Goal: Check status: Check status

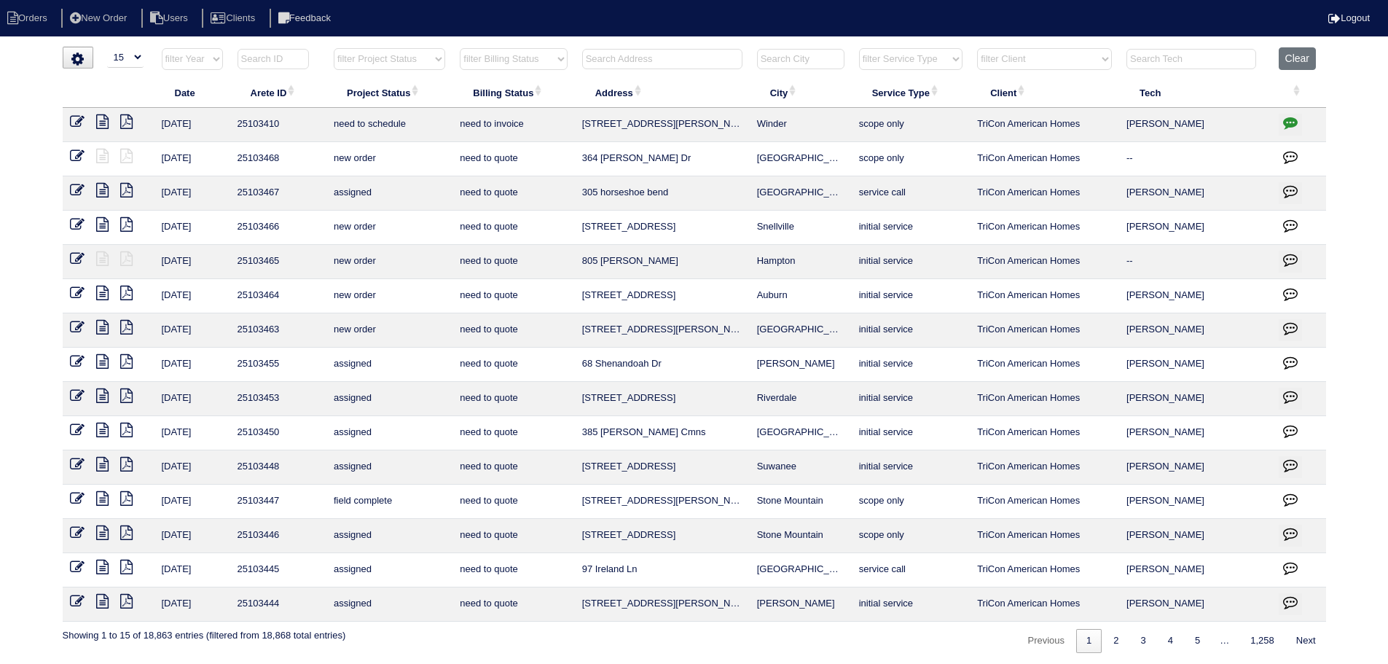
select select "15"
click at [617, 59] on input "text" at bounding box center [662, 59] width 160 height 20
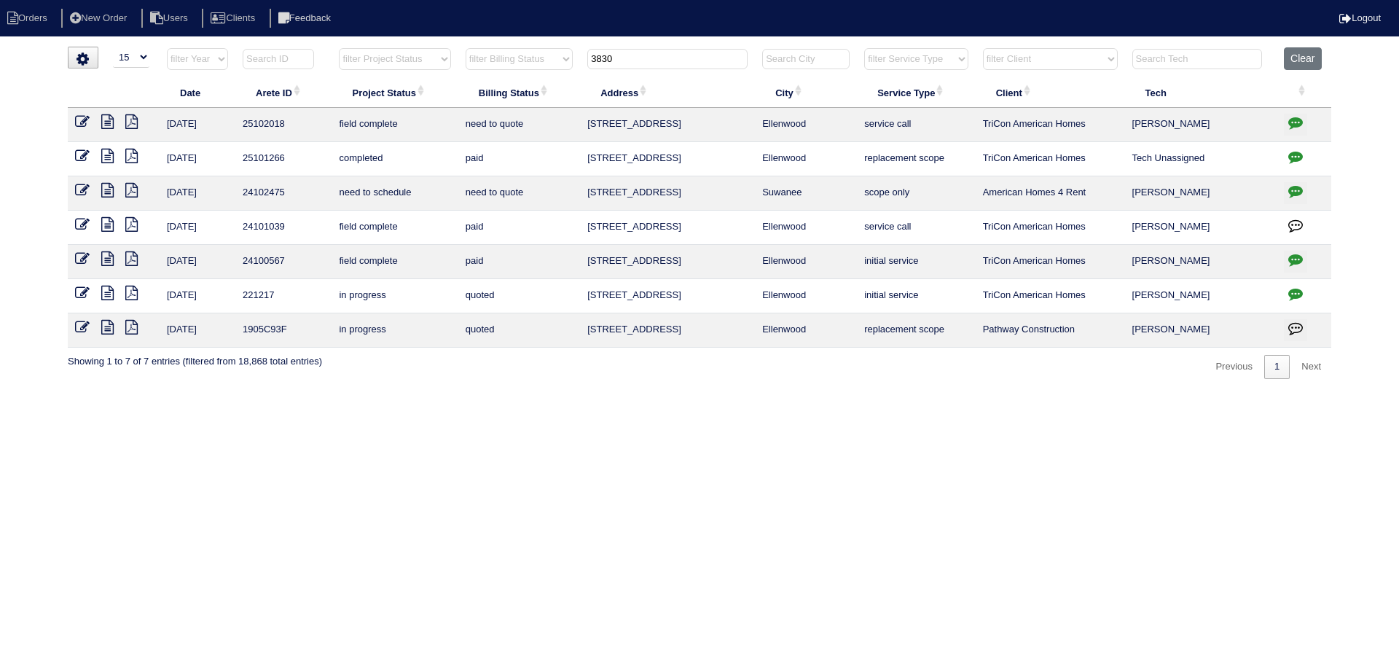
type input "3830"
click at [1297, 122] on icon "button" at bounding box center [1295, 122] width 15 height 15
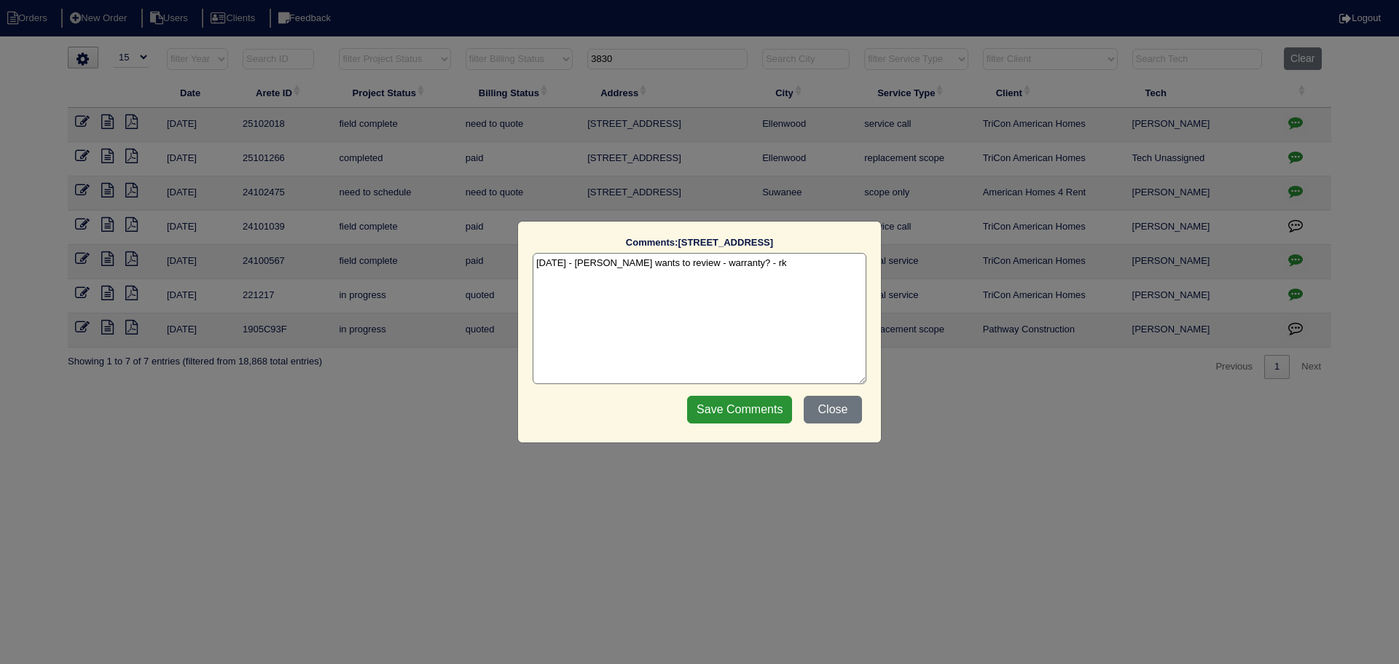
click at [1297, 122] on div "Comments: [STREET_ADDRESS] The comments on file have changed since you started …" at bounding box center [699, 332] width 1399 height 664
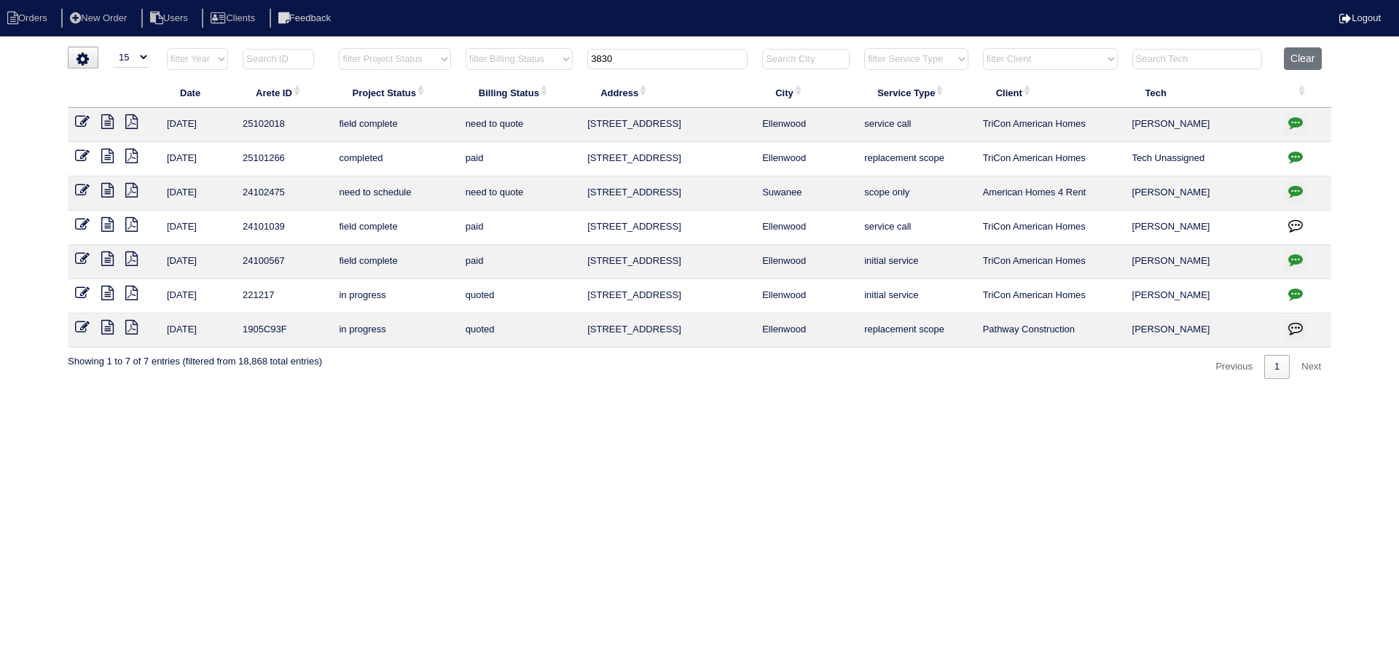
click at [111, 120] on icon at bounding box center [107, 121] width 12 height 15
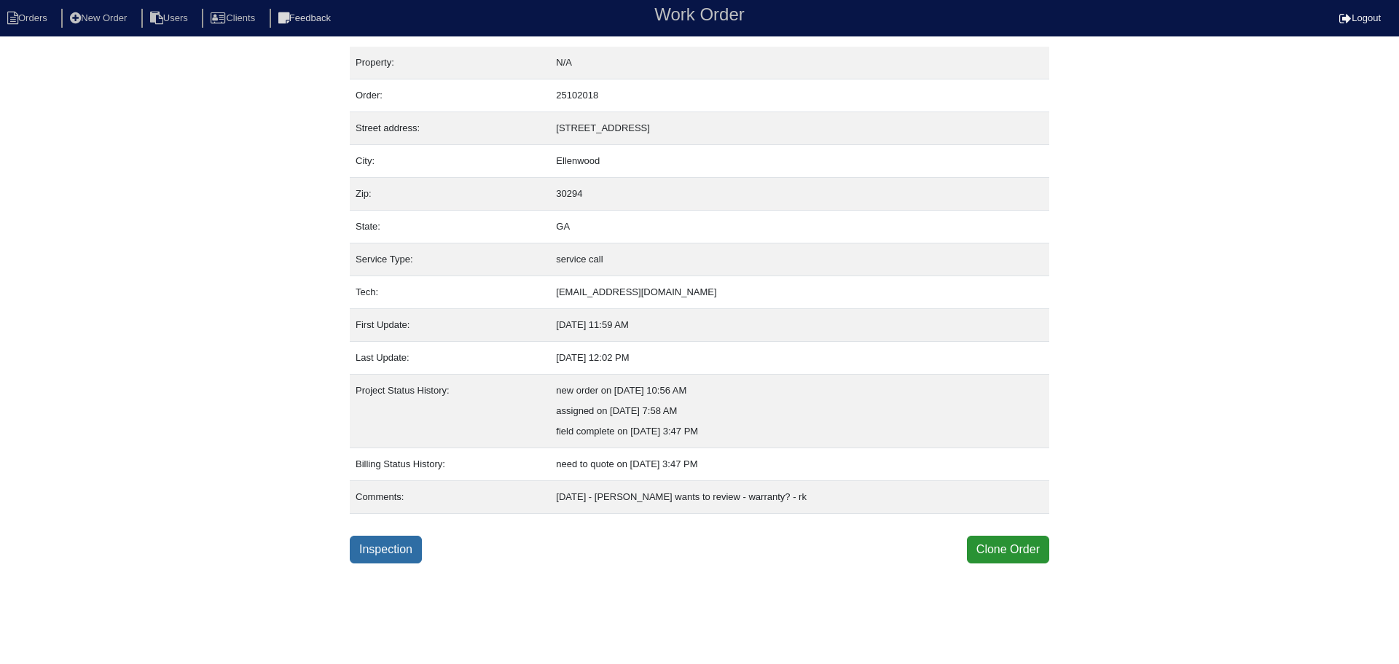
click at [398, 563] on html "Orders New Order Users Clients Feedback Work Order Logout Work Order Orders New…" at bounding box center [699, 281] width 1399 height 563
click at [395, 547] on link "Inspection" at bounding box center [386, 550] width 72 height 28
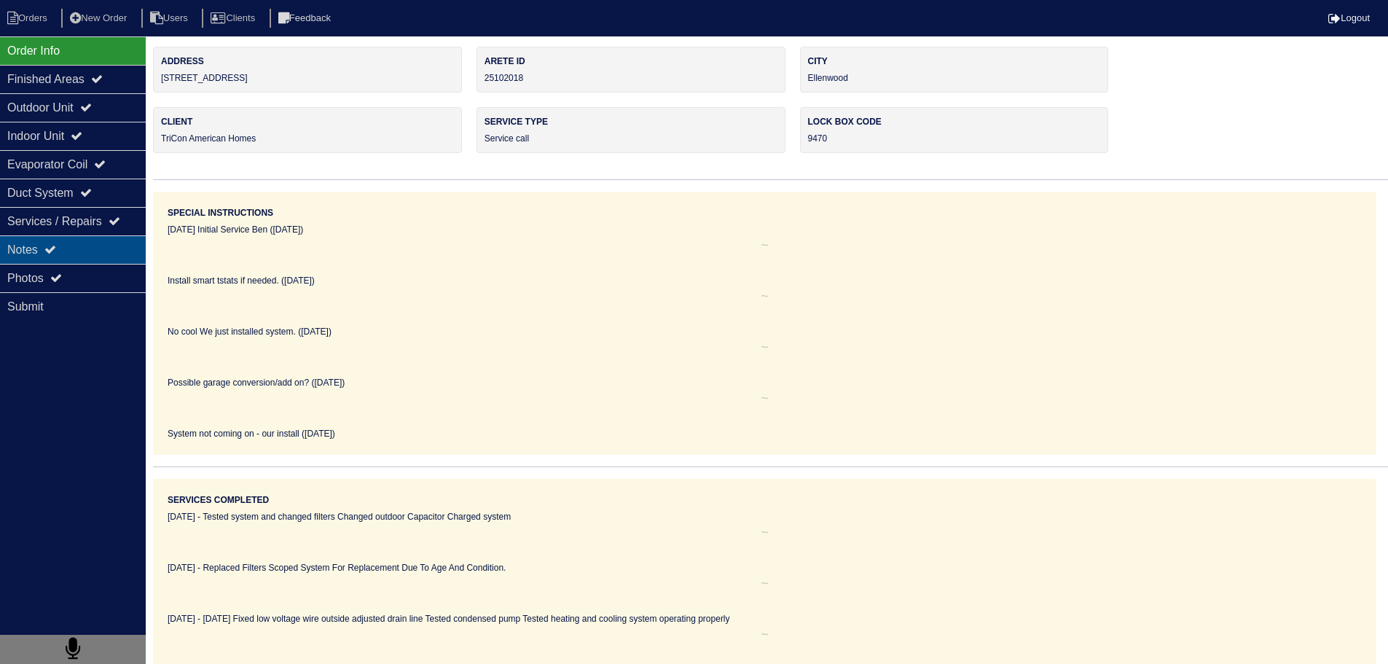
click at [94, 243] on div "Notes" at bounding box center [73, 249] width 146 height 28
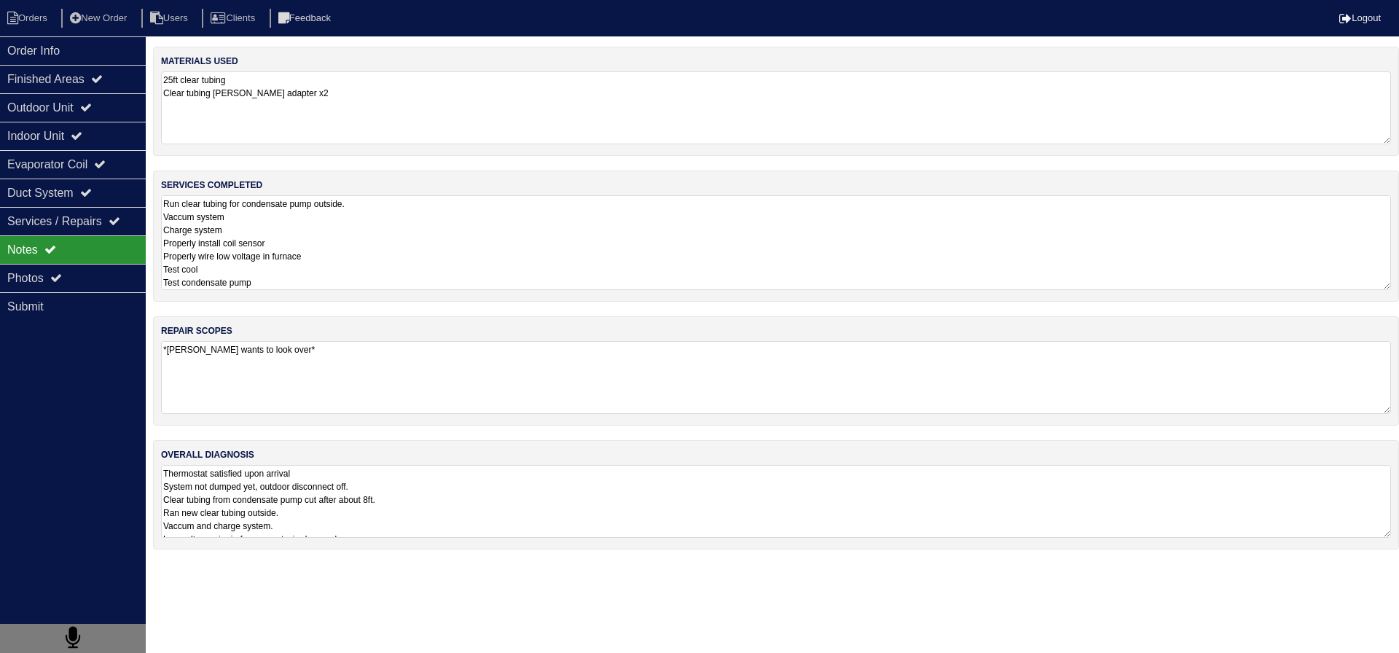
click at [293, 241] on textarea "Run clear tubing for condensate pump outside. Vaccum system Charge system Prope…" at bounding box center [776, 242] width 1230 height 95
click at [361, 530] on textarea "Thermostat satisfied upon arrival System not dumped yet, outdoor disconnect off…" at bounding box center [776, 501] width 1230 height 73
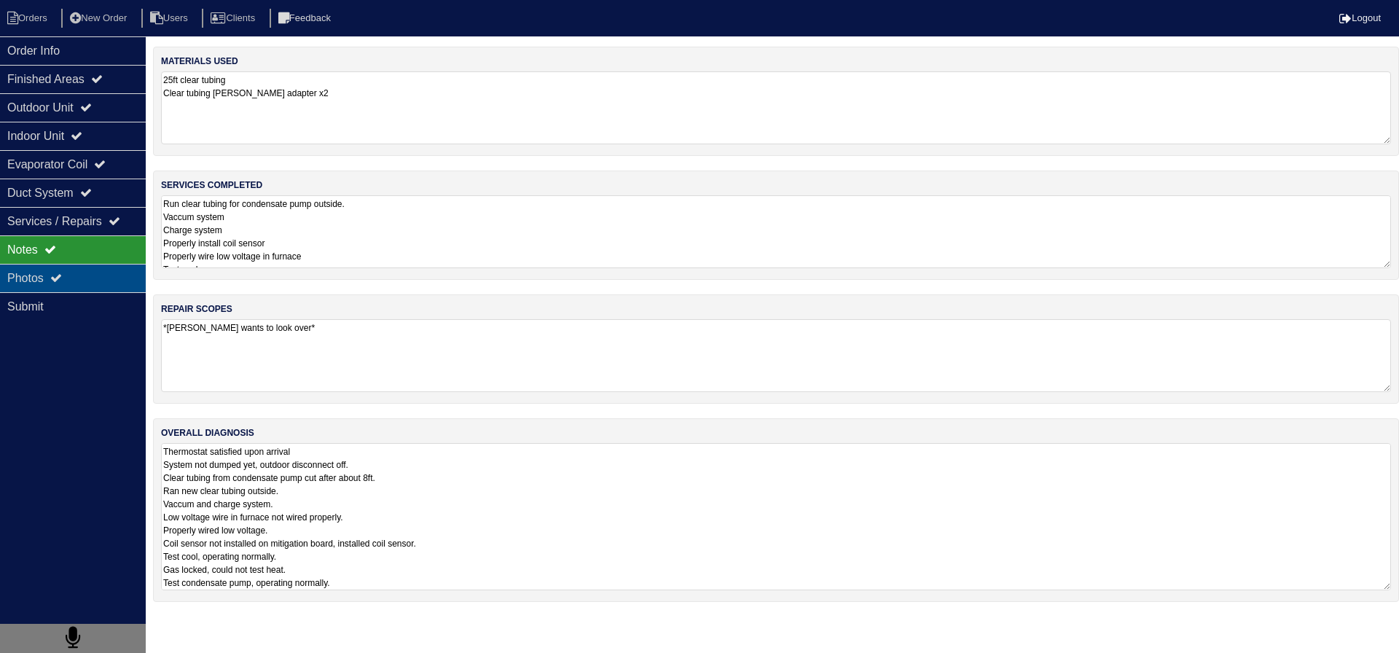
click at [113, 289] on div "Photos" at bounding box center [73, 278] width 146 height 28
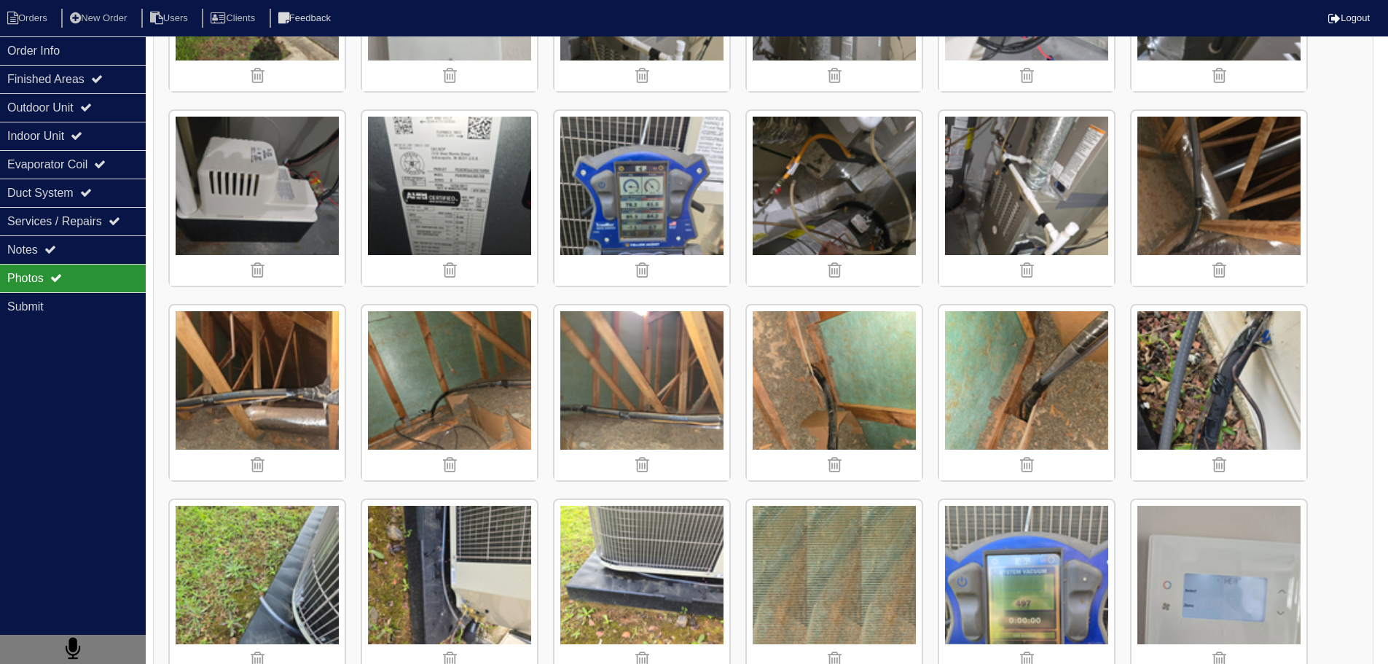
scroll to position [364, 0]
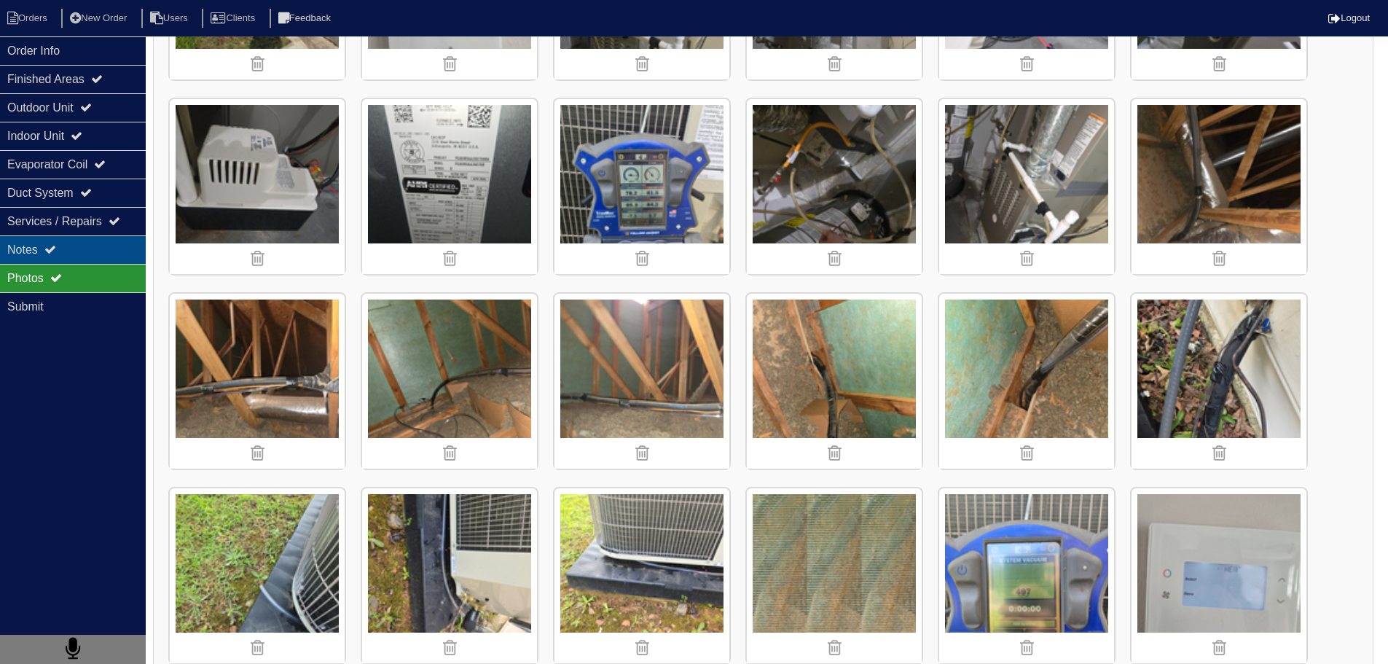
click at [88, 242] on div "Notes" at bounding box center [73, 249] width 146 height 28
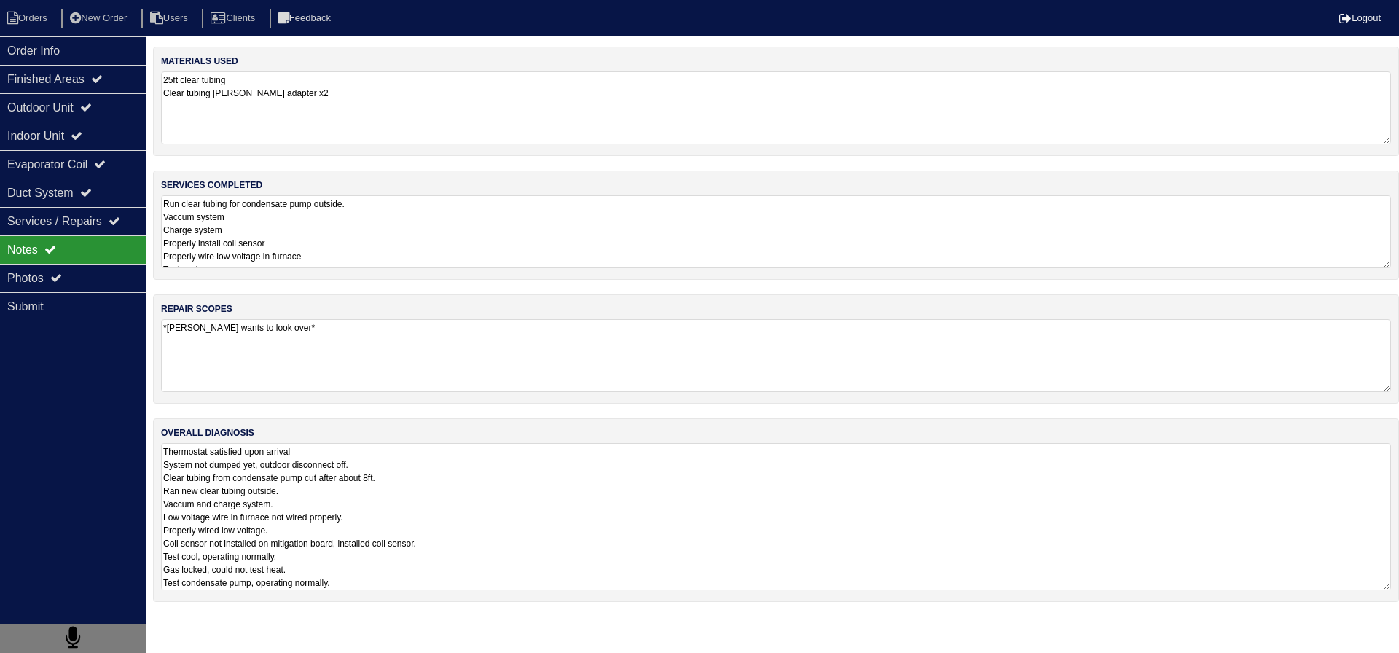
click at [350, 487] on textarea "Thermostat satisfied upon arrival System not dumped yet, outdoor disconnect off…" at bounding box center [776, 516] width 1230 height 147
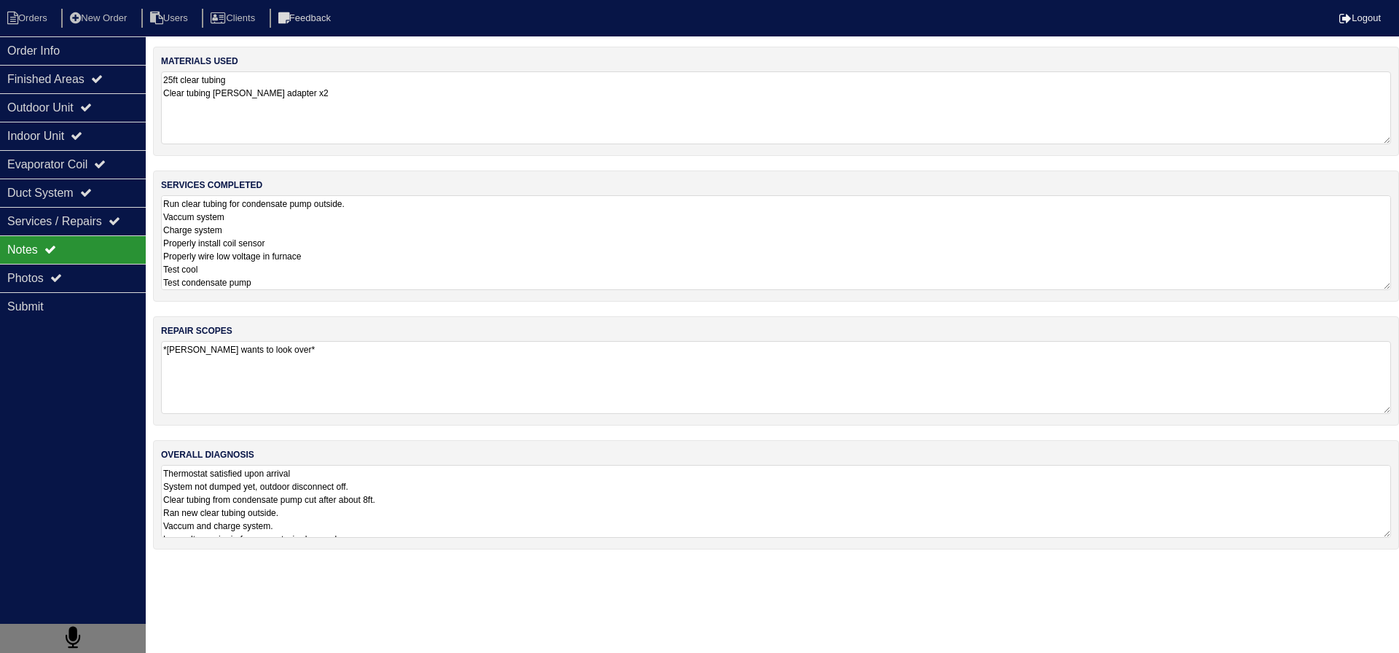
click at [351, 247] on textarea "Run clear tubing for condensate pump outside. Vaccum system Charge system Prope…" at bounding box center [776, 242] width 1230 height 95
click at [350, 253] on textarea "Run clear tubing for condensate pump outside. Vaccum system Charge system Prope…" at bounding box center [776, 242] width 1230 height 95
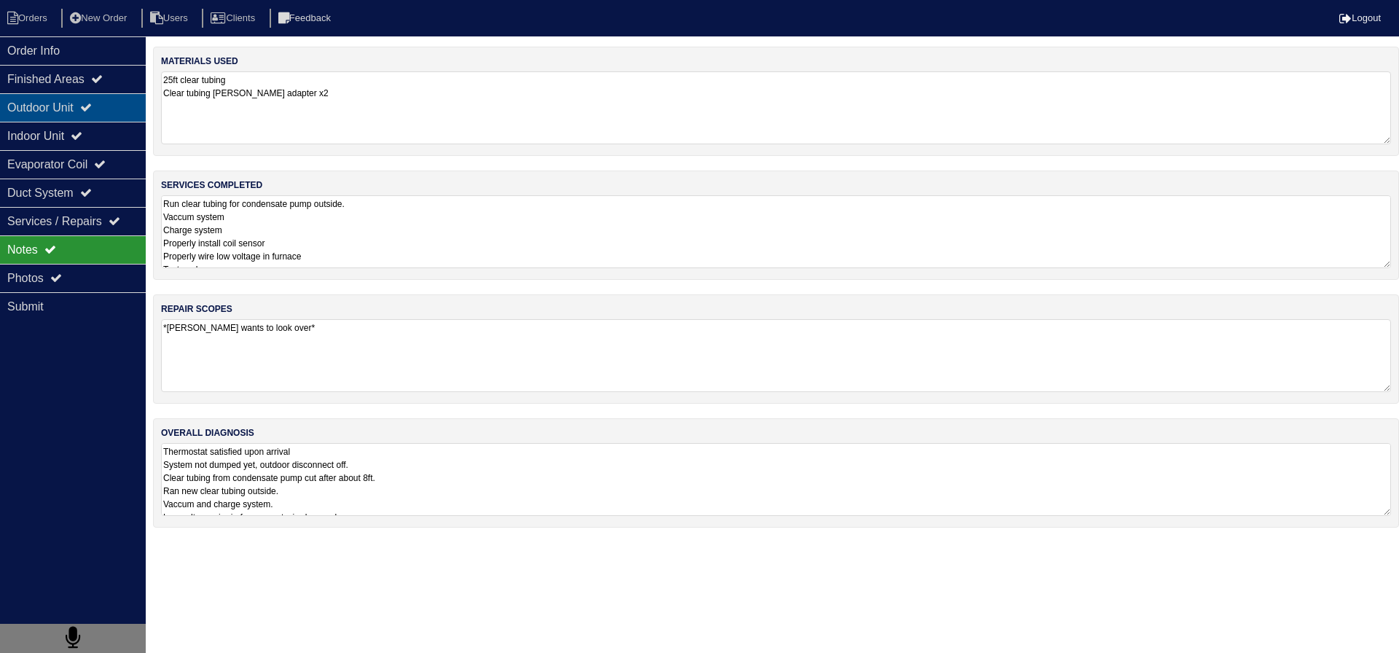
click at [81, 112] on div "Outdoor Unit" at bounding box center [73, 107] width 146 height 28
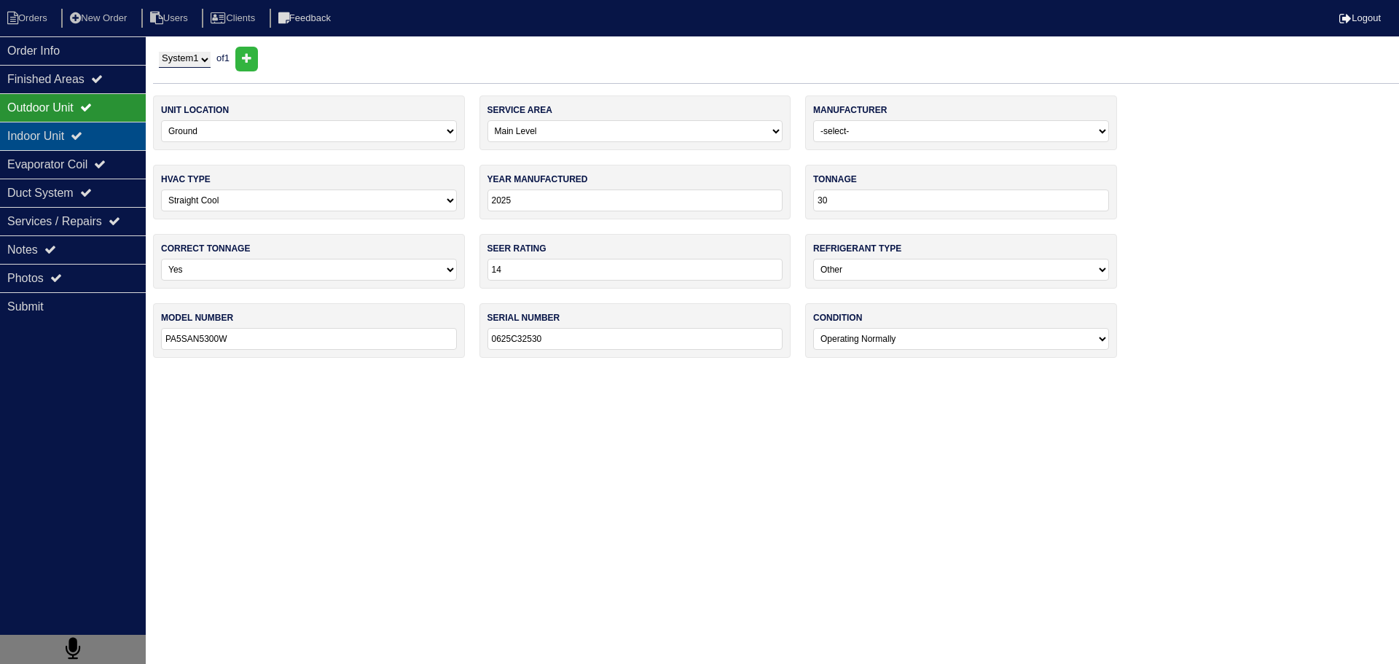
click at [77, 130] on div "Indoor Unit" at bounding box center [73, 136] width 146 height 28
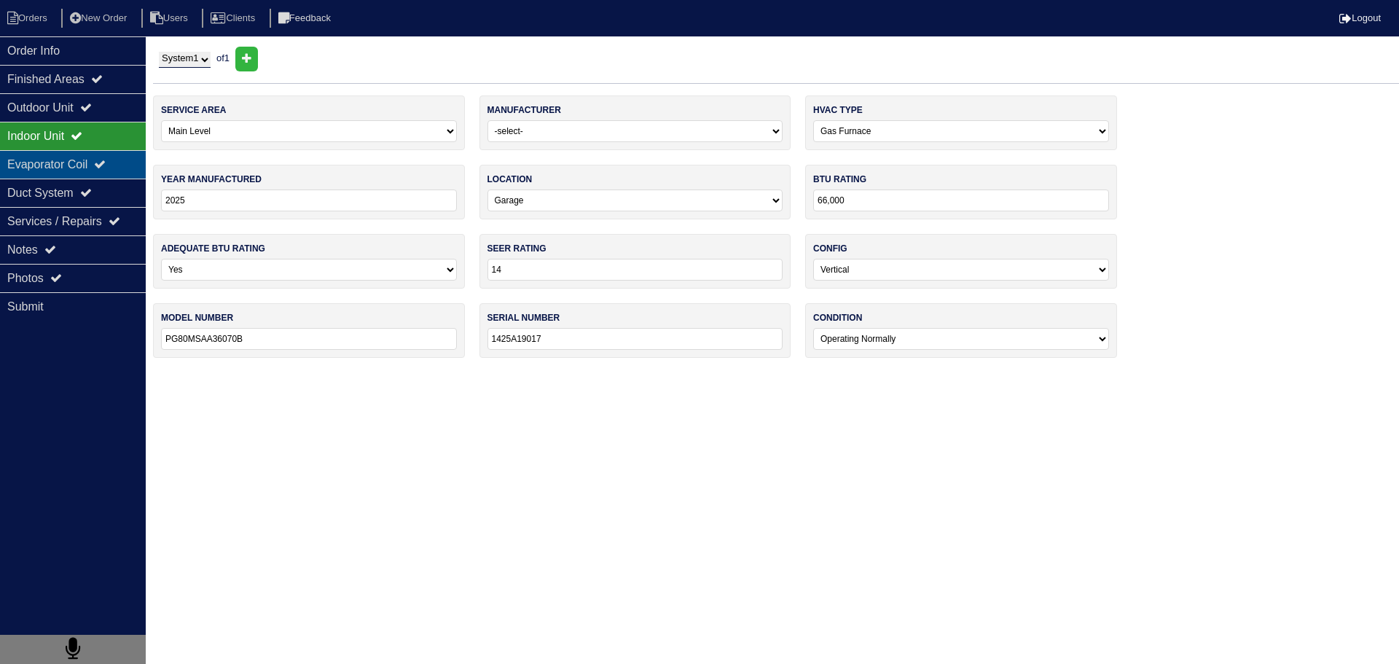
click at [63, 161] on div "Evaporator Coil" at bounding box center [73, 164] width 146 height 28
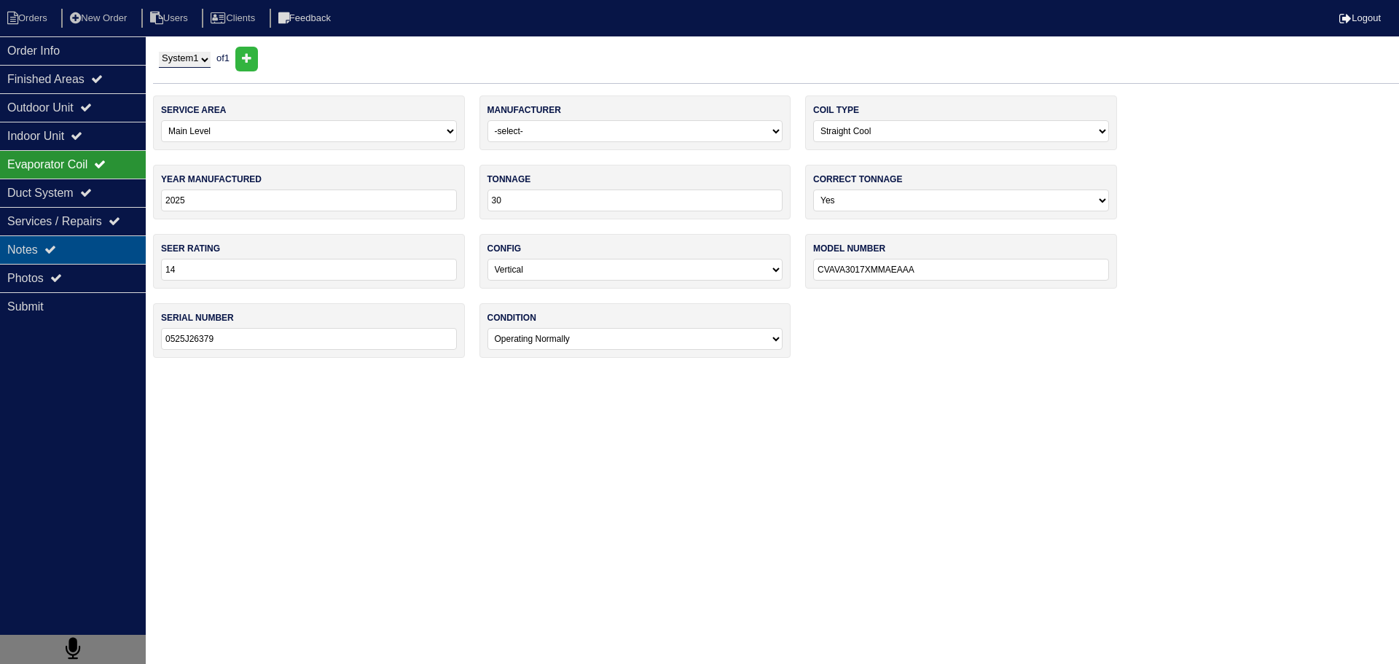
click at [40, 261] on div "Notes" at bounding box center [73, 249] width 146 height 28
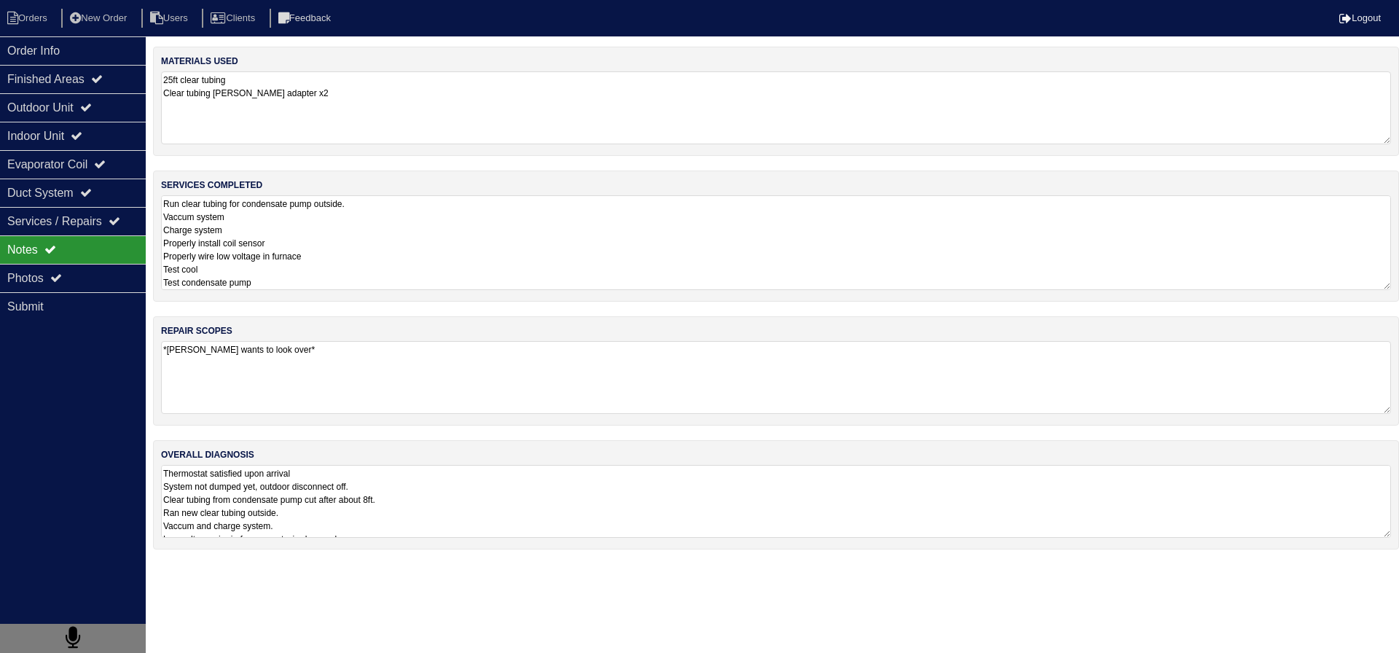
click at [259, 253] on textarea "Run clear tubing for condensate pump outside. Vaccum system Charge system Prope…" at bounding box center [776, 242] width 1230 height 95
click at [5, 291] on div "Photos" at bounding box center [73, 278] width 146 height 28
